Goal: Task Accomplishment & Management: Use online tool/utility

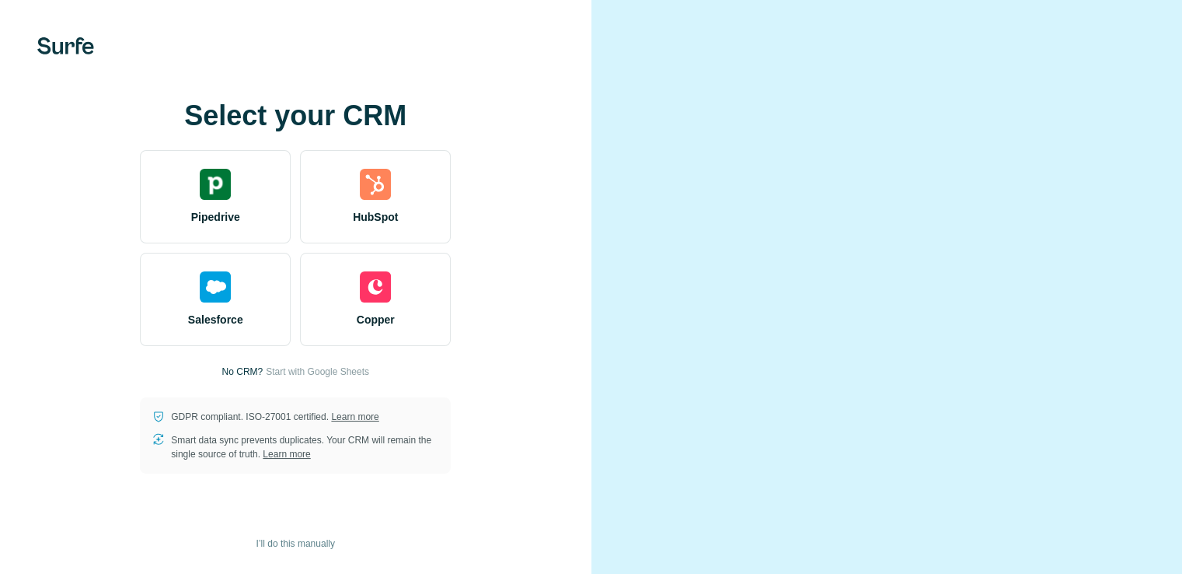
click at [633, 124] on div at bounding box center [886, 287] width 591 height 574
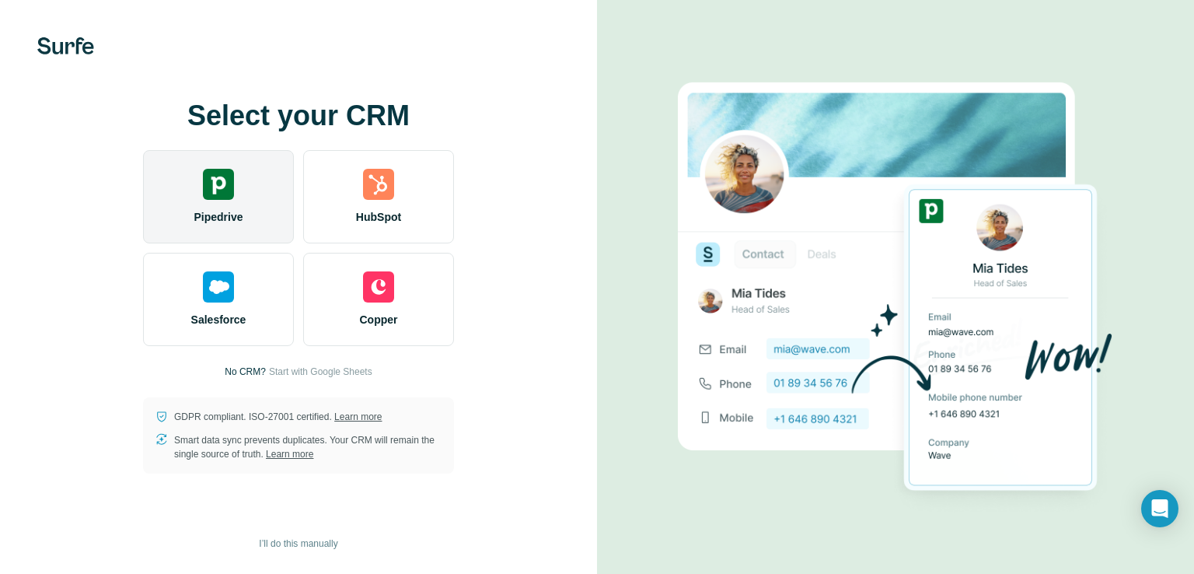
click at [211, 232] on div "Pipedrive" at bounding box center [218, 196] width 151 height 93
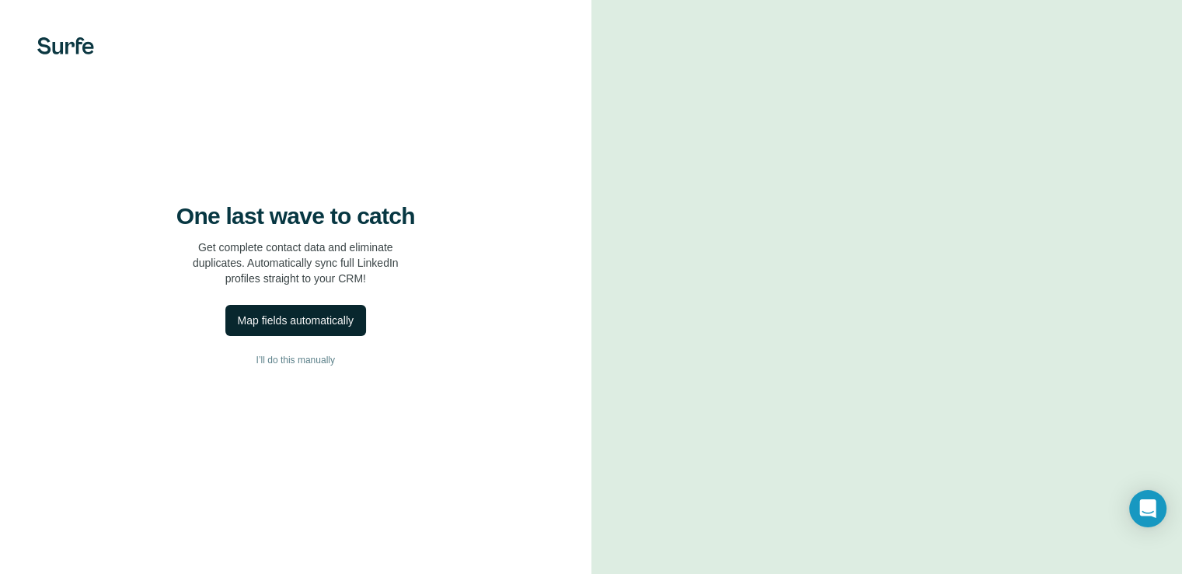
click at [329, 328] on div "Map fields automatically" at bounding box center [296, 320] width 116 height 16
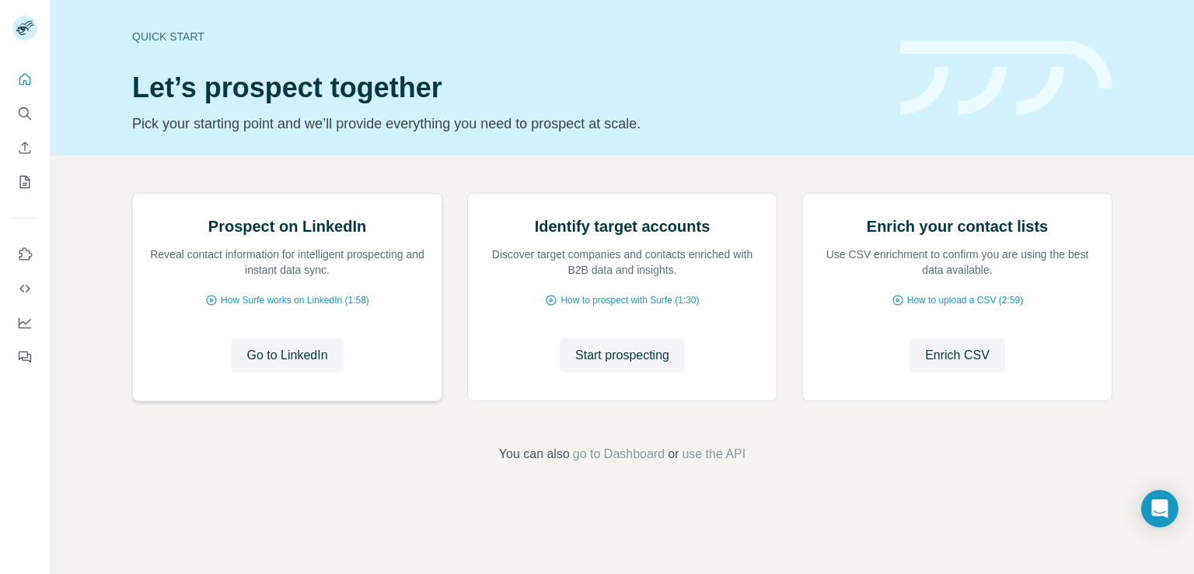
scroll to position [98, 0]
click at [320, 372] on button "Go to LinkedIn" at bounding box center [287, 355] width 112 height 34
click at [19, 76] on icon "Quick start" at bounding box center [25, 80] width 16 height 16
click at [25, 180] on icon "My lists" at bounding box center [25, 182] width 16 height 16
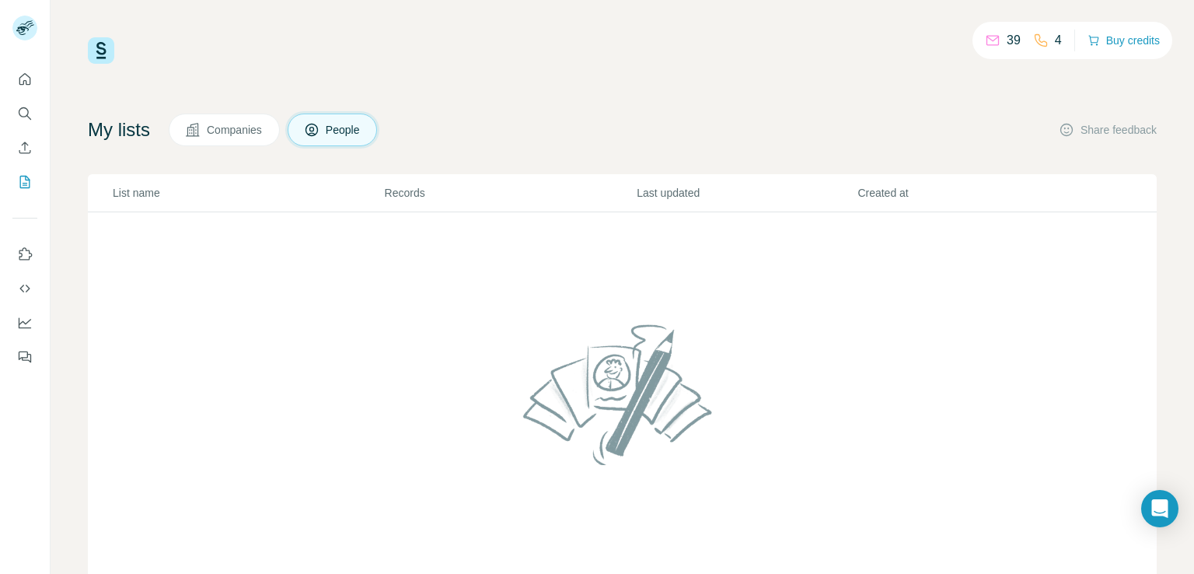
click at [1006, 40] on p "39" at bounding box center [1013, 40] width 14 height 19
click at [985, 43] on icon at bounding box center [993, 41] width 16 height 16
click at [998, 41] on div "39" at bounding box center [1003, 40] width 36 height 19
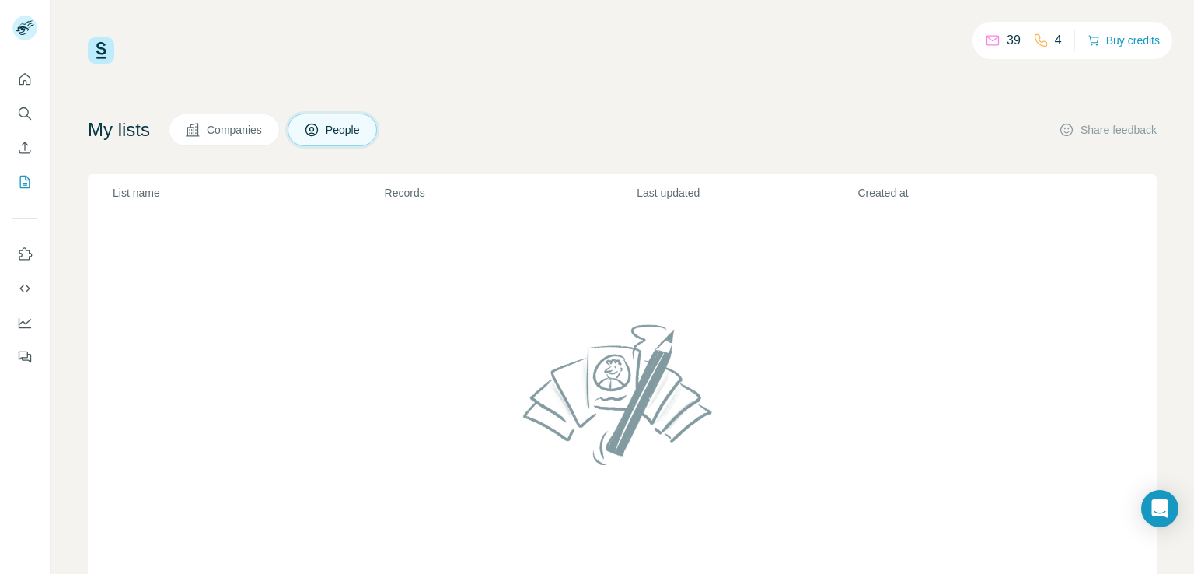
click at [164, 72] on div "39 4 Buy credits My lists Companies People Share feedback List name Records Las…" at bounding box center [622, 315] width 1069 height 556
click at [27, 73] on icon "Quick start" at bounding box center [25, 80] width 16 height 16
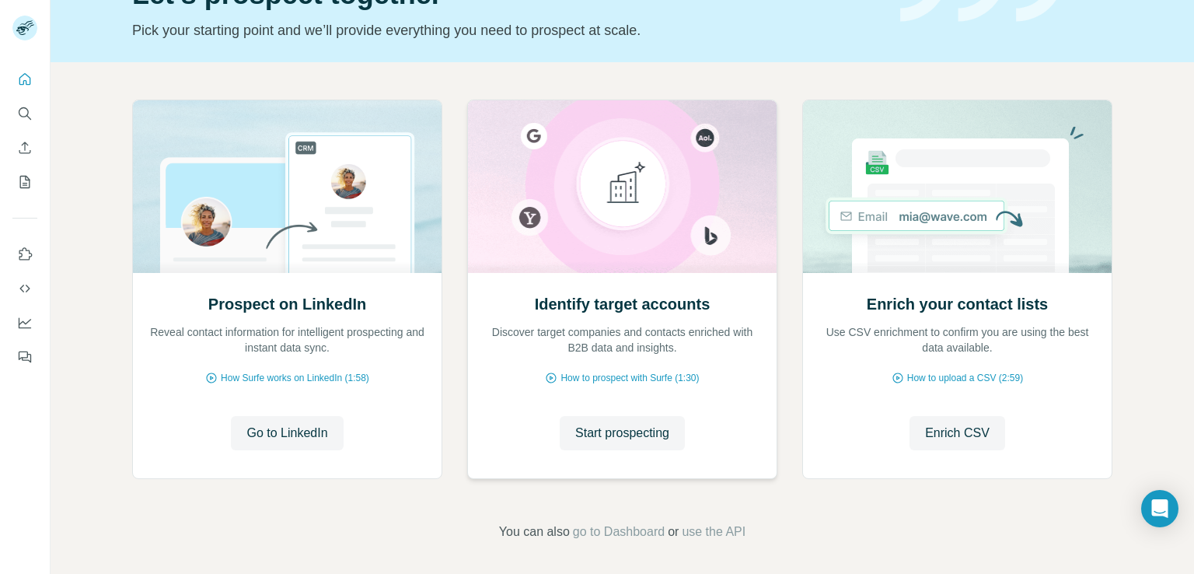
scroll to position [98, 0]
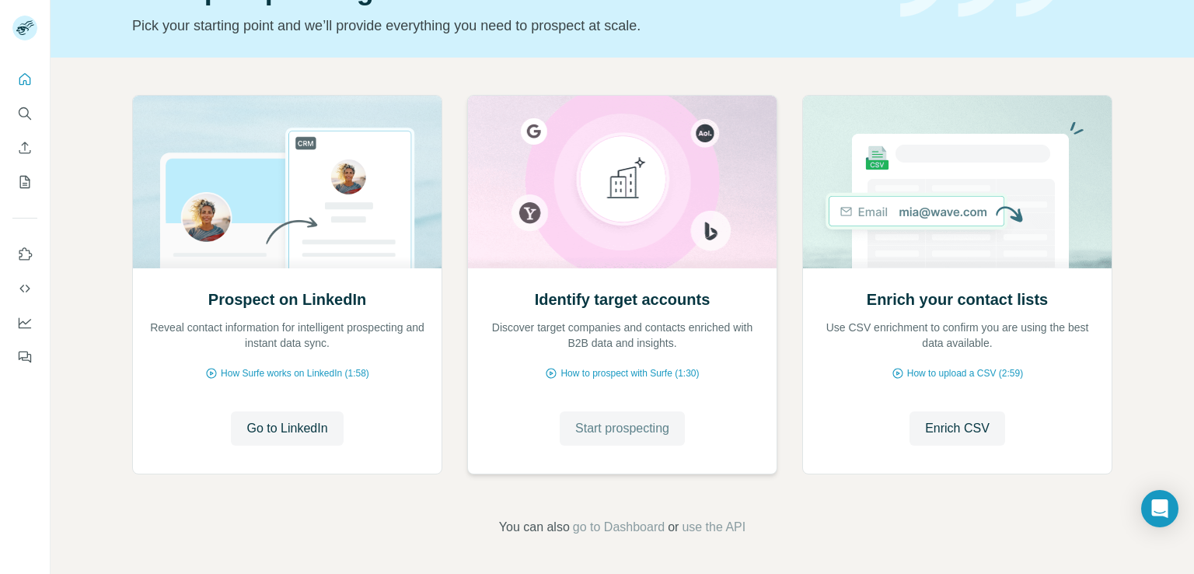
click at [637, 432] on span "Start prospecting" at bounding box center [622, 428] width 94 height 19
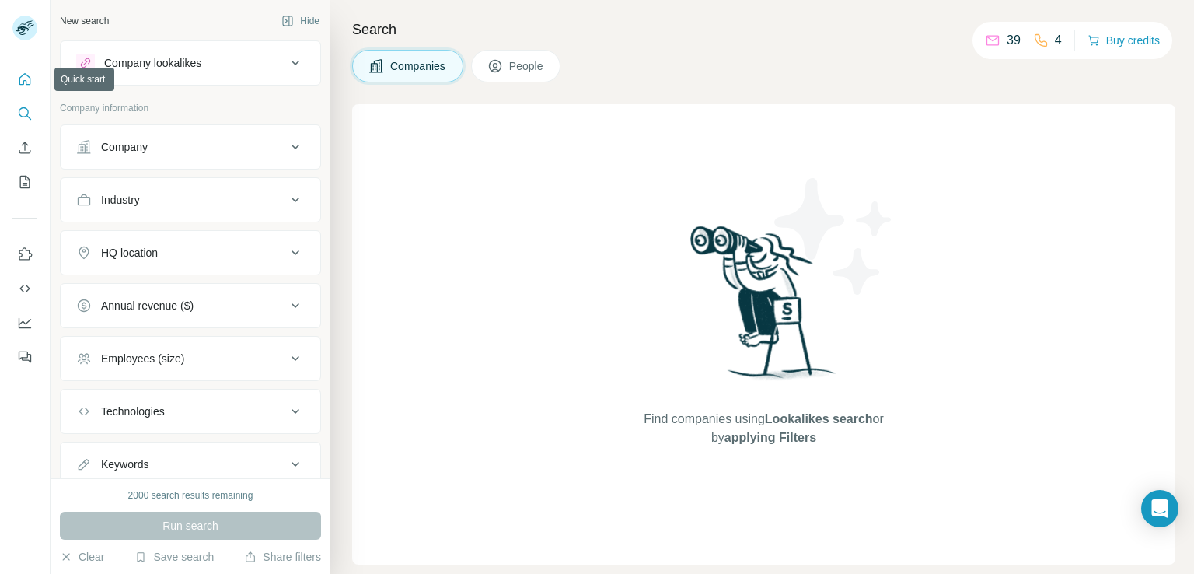
click at [31, 84] on icon "Quick start" at bounding box center [25, 80] width 16 height 16
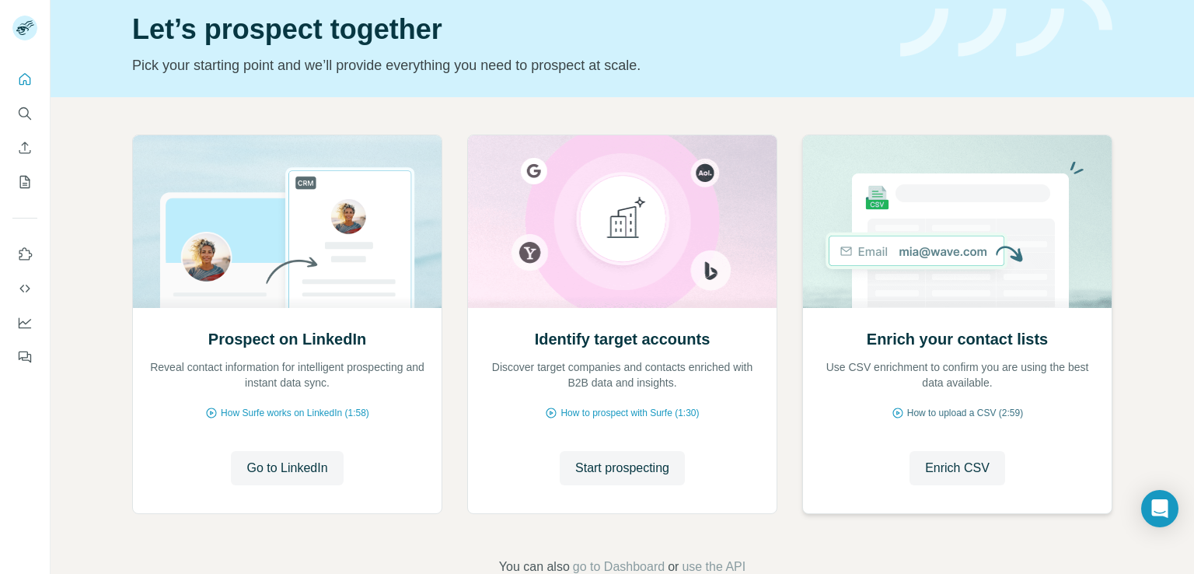
scroll to position [98, 0]
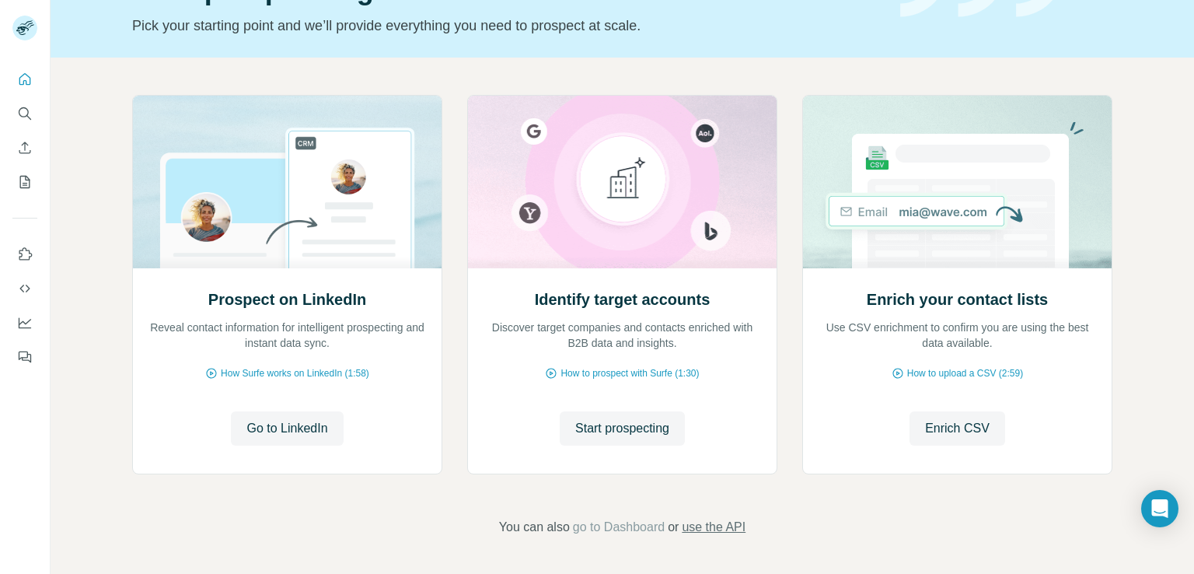
click at [707, 530] on span "use the API" at bounding box center [714, 527] width 64 height 19
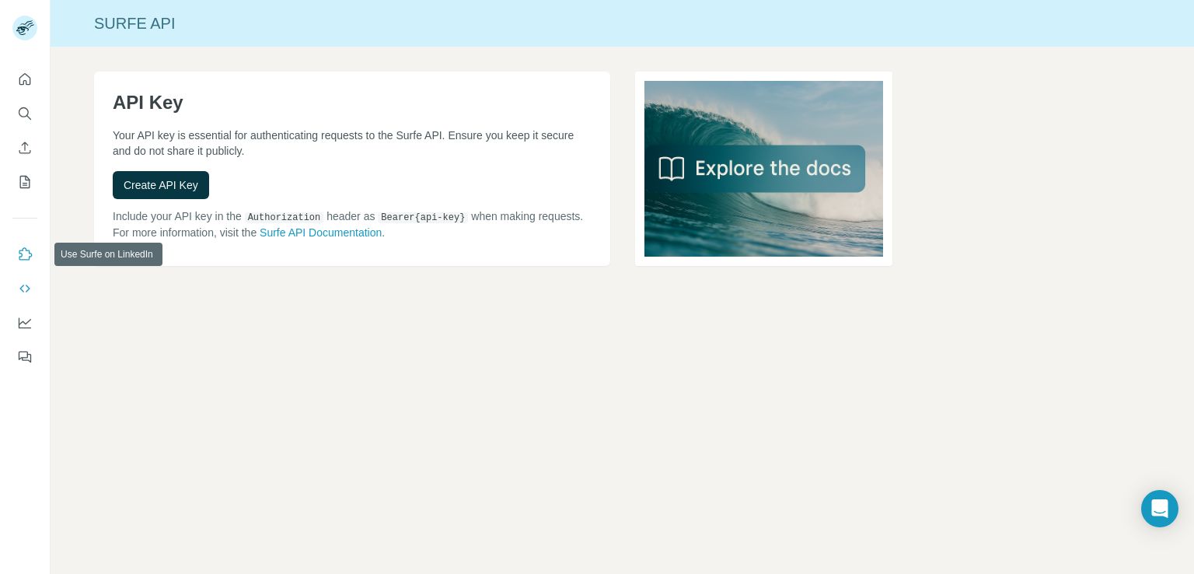
click at [28, 265] on button "Use Surfe on LinkedIn" at bounding box center [24, 254] width 25 height 28
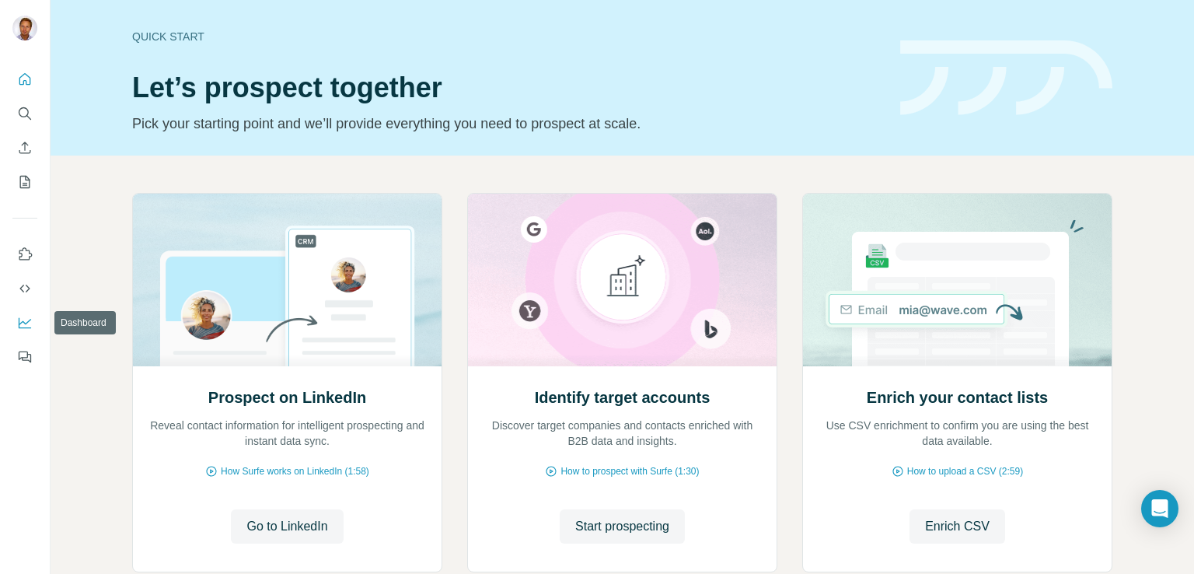
click at [19, 317] on icon "Dashboard" at bounding box center [25, 323] width 16 height 16
